Goal: Find specific page/section: Find specific page/section

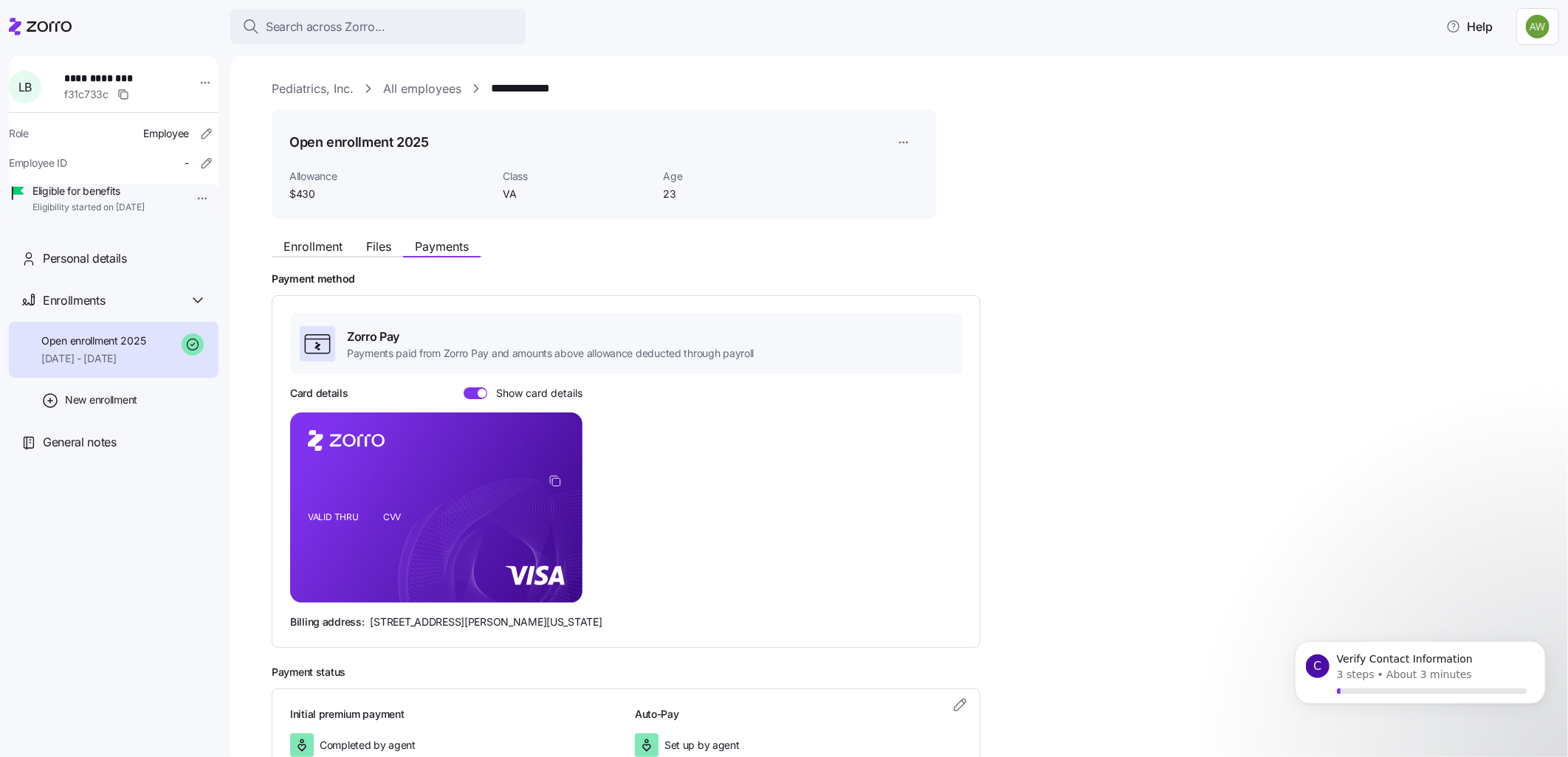
click at [430, 87] on link "All employees" at bounding box center [422, 88] width 78 height 18
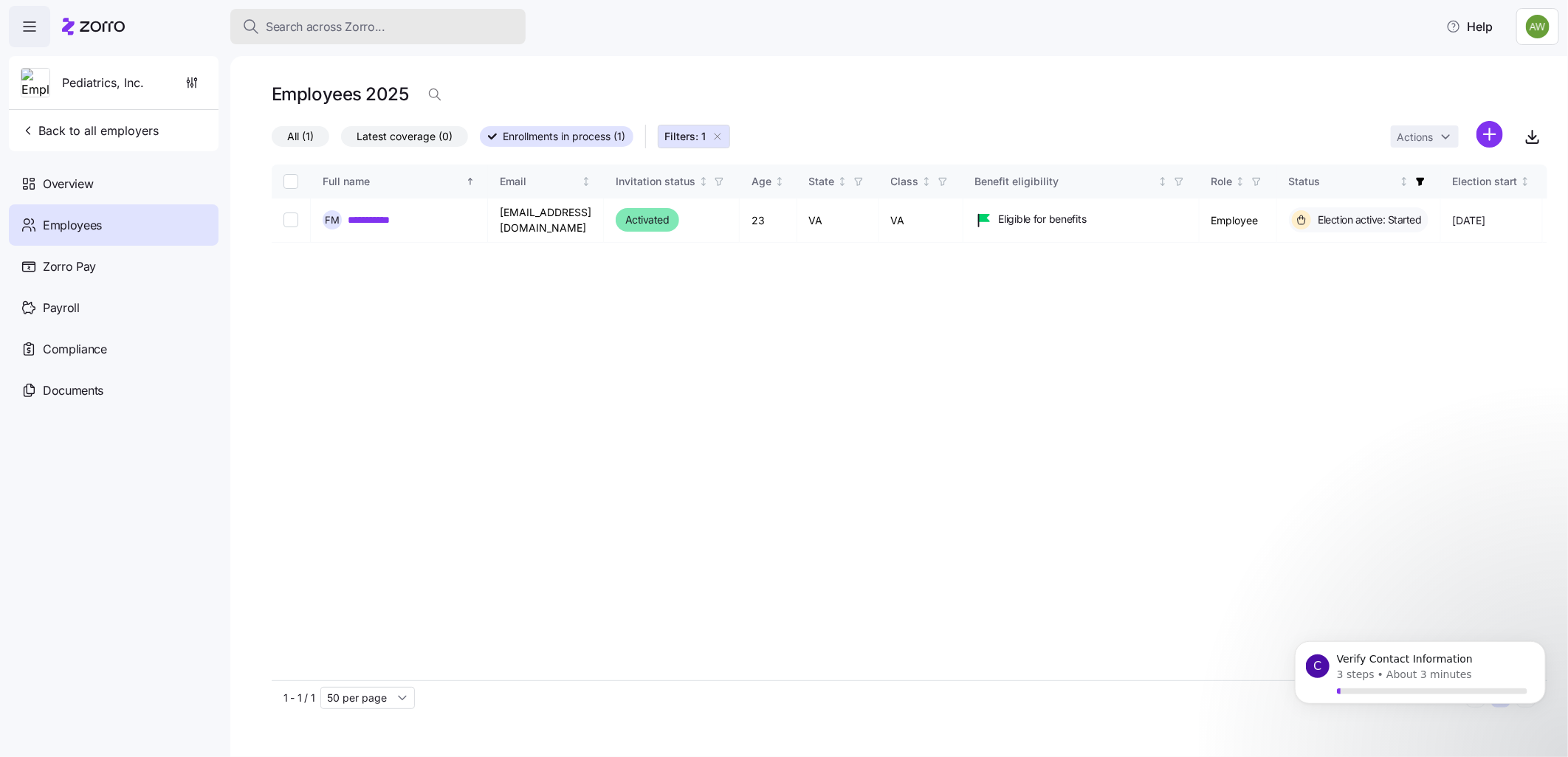
click at [288, 31] on span "Search across Zorro..." at bounding box center [326, 27] width 120 height 18
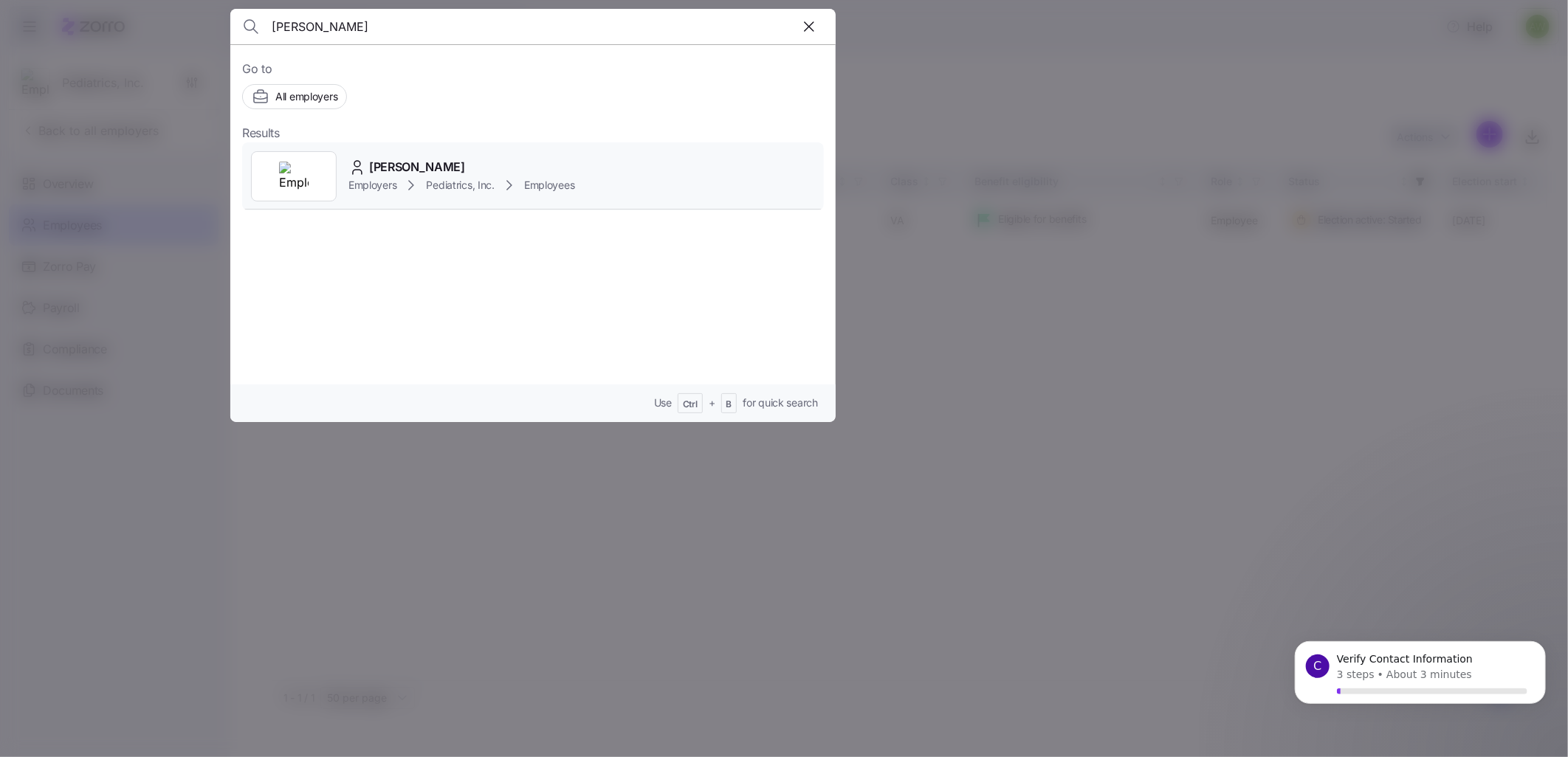
type input "[PERSON_NAME]"
click at [371, 162] on span "[PERSON_NAME]" at bounding box center [417, 167] width 96 height 18
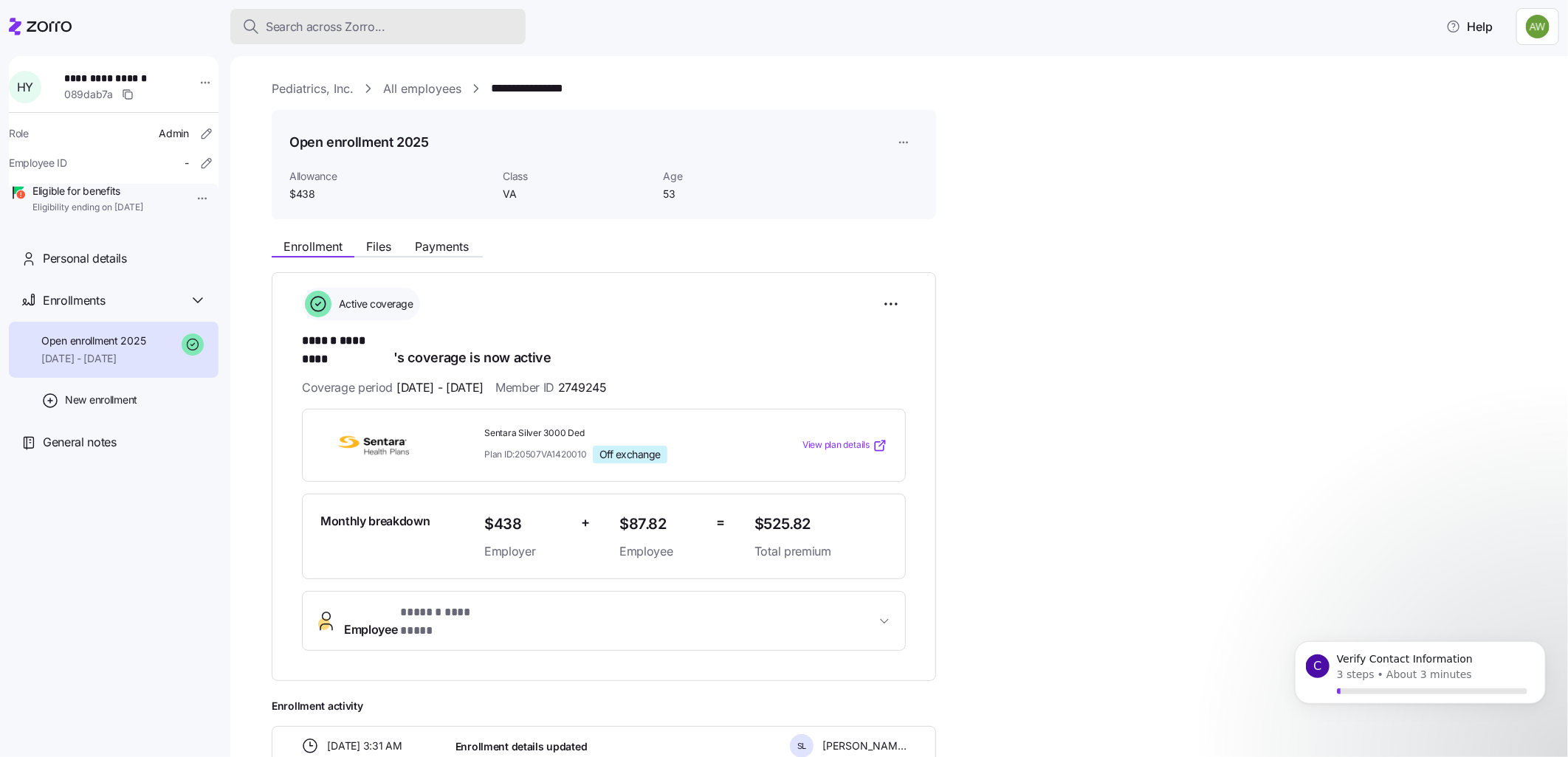
click at [351, 23] on span "Search across Zorro..." at bounding box center [326, 27] width 120 height 18
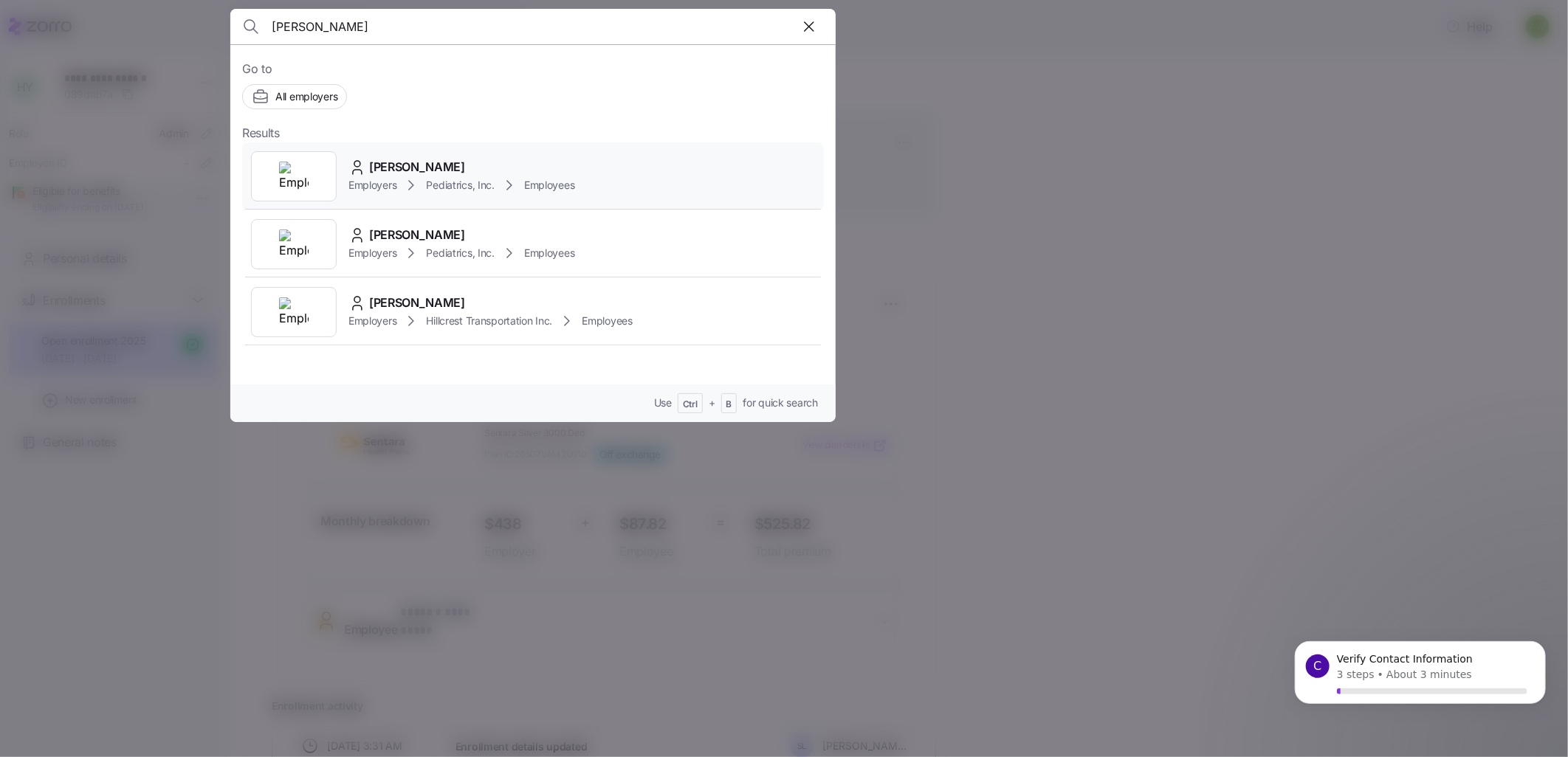
type input "[PERSON_NAME]"
click at [358, 173] on icon at bounding box center [357, 172] width 9 height 5
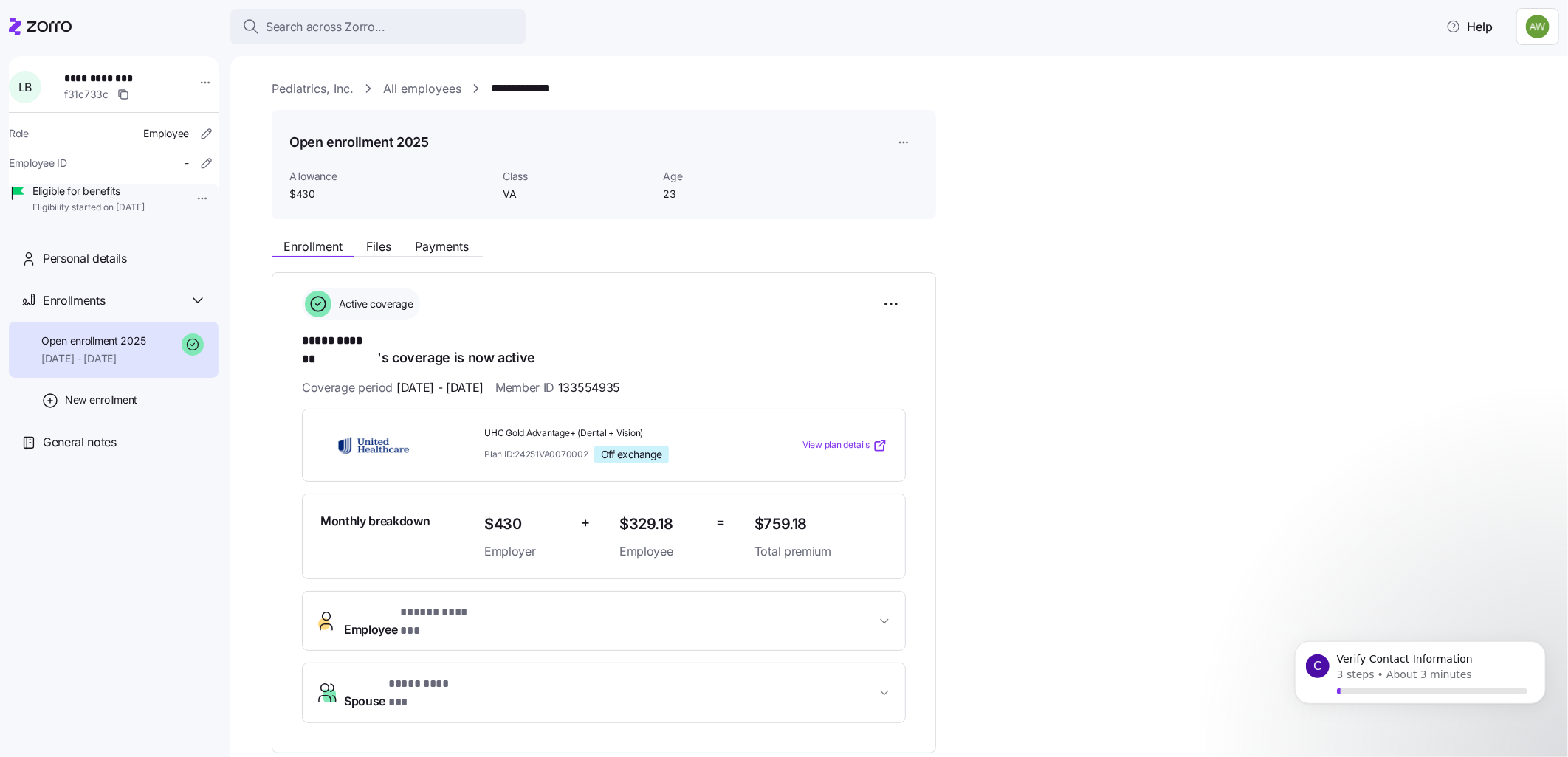
click at [447, 604] on span "* ***** ******* *" at bounding box center [441, 612] width 82 height 18
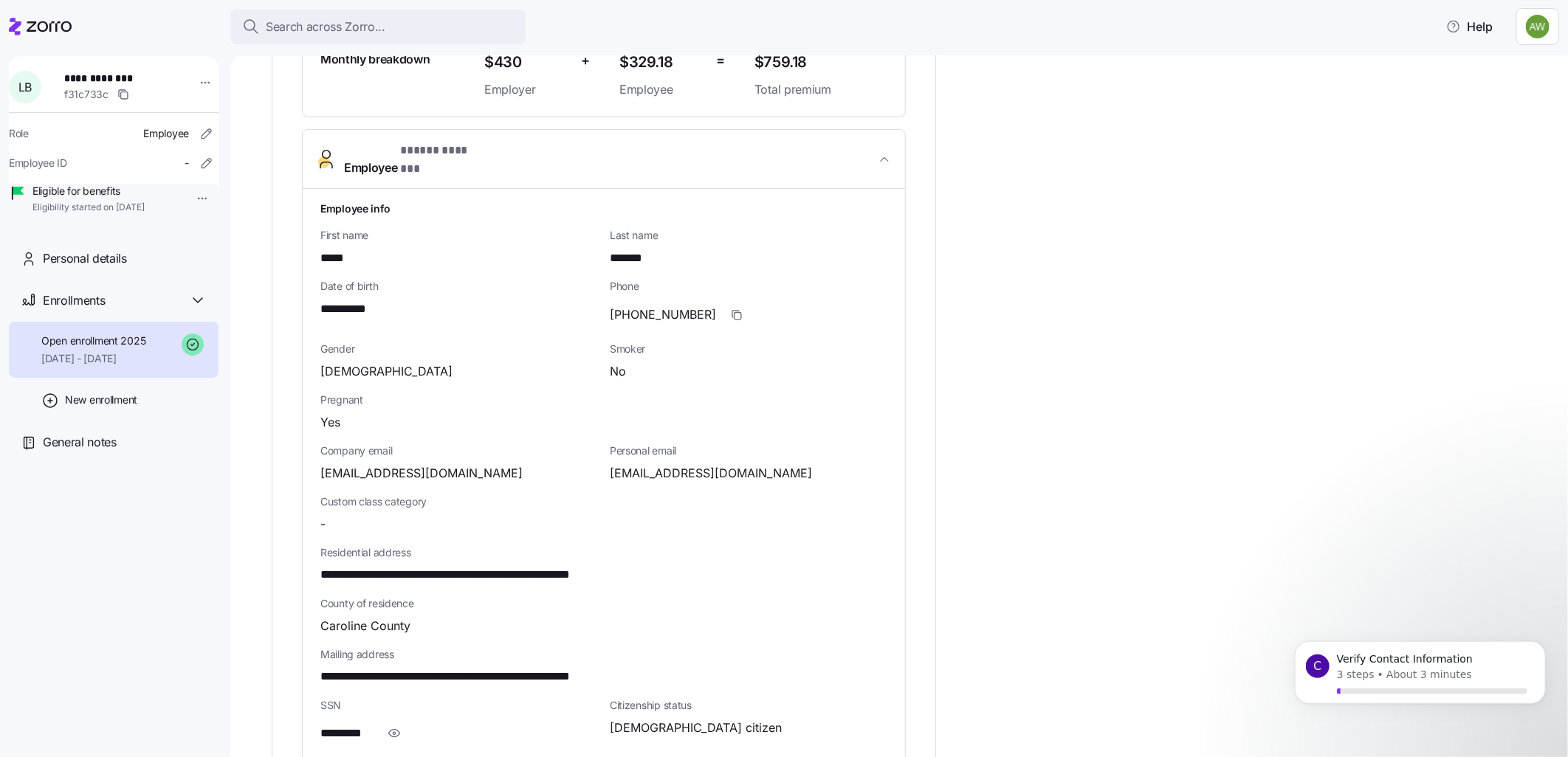
scroll to position [487, 0]
